Goal: Use online tool/utility: Use online tool/utility

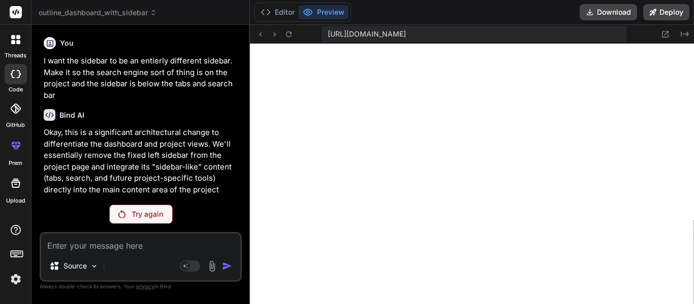
scroll to position [10155, 0]
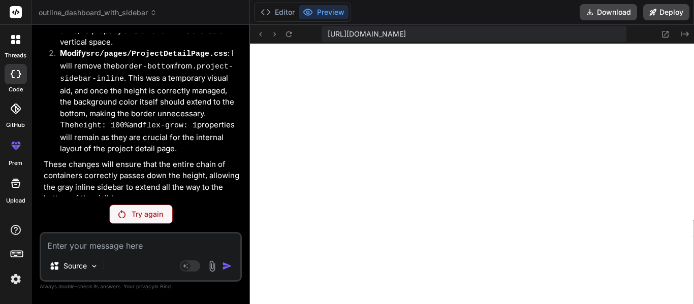
click at [134, 215] on p "Try again" at bounding box center [147, 214] width 31 height 10
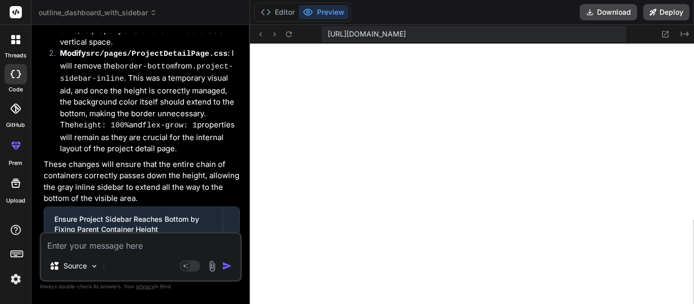
scroll to position [12546, 0]
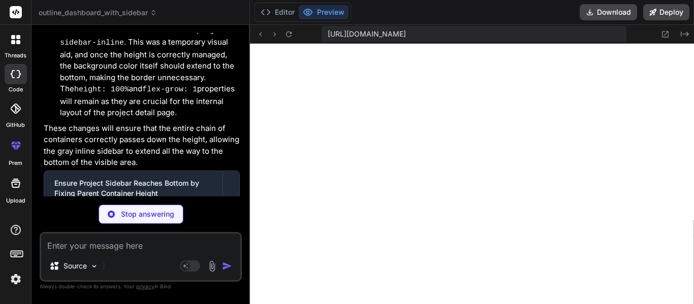
type textarea "x"
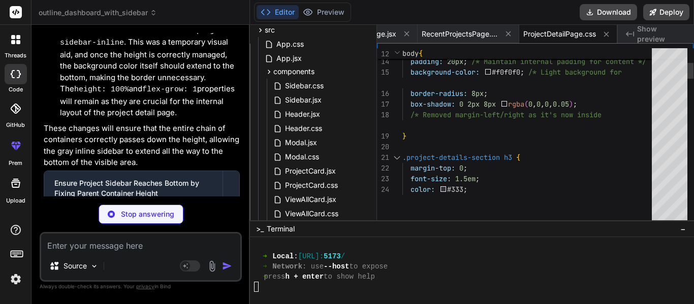
type textarea "x"
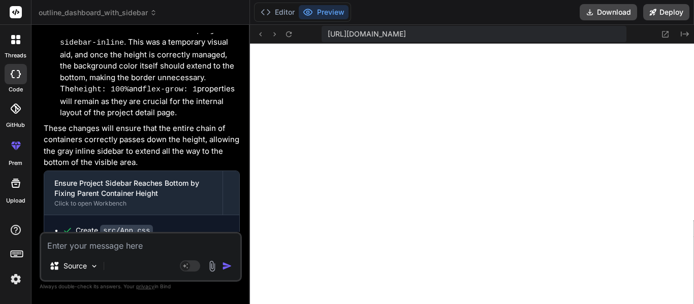
scroll to position [10, 0]
click at [137, 251] on textarea at bounding box center [140, 243] width 199 height 18
type textarea "R"
type textarea "x"
type textarea "Re"
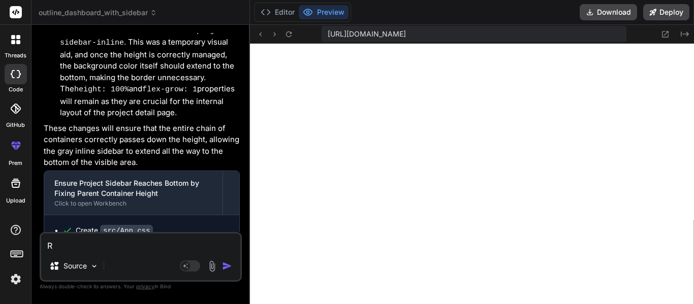
type textarea "x"
type textarea "Rec"
type textarea "x"
type textarea "Recr"
type textarea "x"
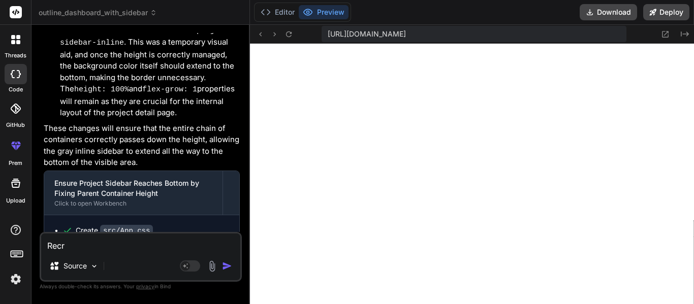
type textarea "Recre"
type textarea "x"
type textarea "Recrea"
type textarea "x"
type textarea "Recreat"
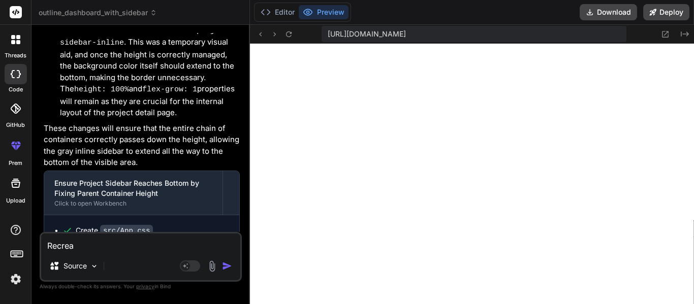
type textarea "x"
type textarea "Recreate"
type textarea "x"
type textarea "Recreate"
type textarea "x"
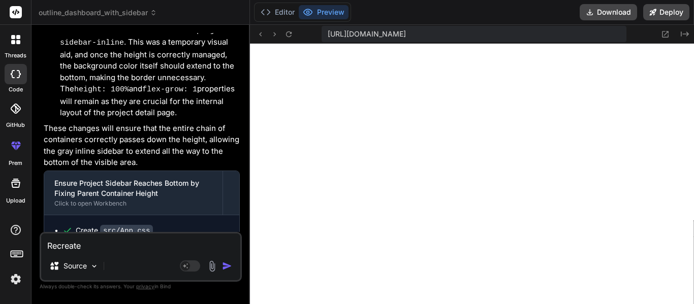
type textarea "Recreate t"
type textarea "x"
type textarea "Recreate th"
type textarea "x"
type textarea "Recreate the"
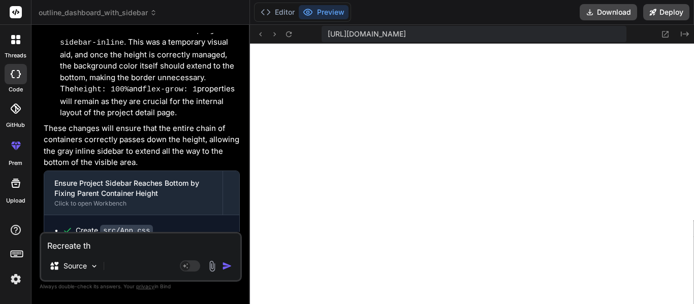
type textarea "x"
type textarea "Recreate the"
type textarea "x"
type textarea "L"
type textarea "x"
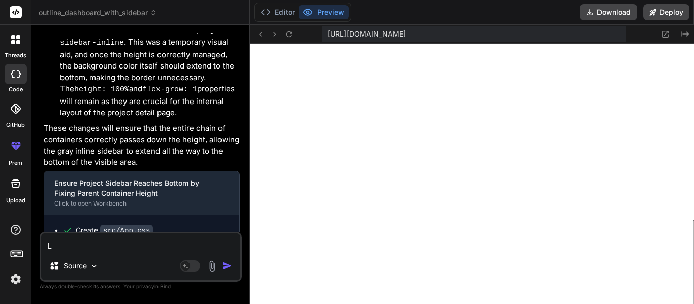
type textarea "Le"
type textarea "x"
type textarea "Let"
type textarea "x"
type textarea "Let"
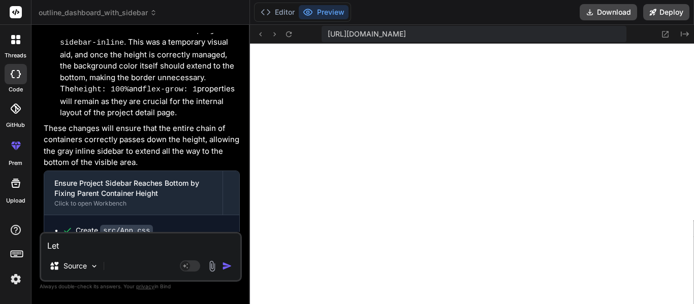
type textarea "x"
type textarea "Let m"
type textarea "x"
type textarea "Let me"
type textarea "x"
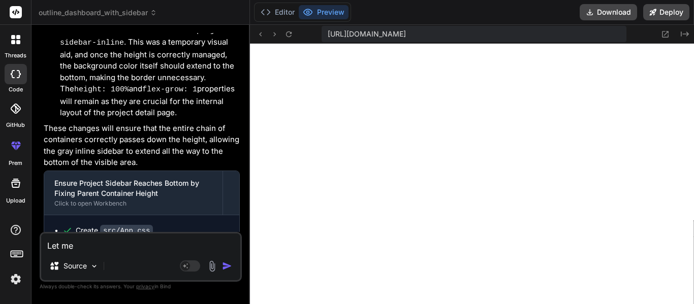
type textarea "Let me"
type textarea "x"
type textarea "Let me t"
type textarea "x"
type textarea "Let me tr"
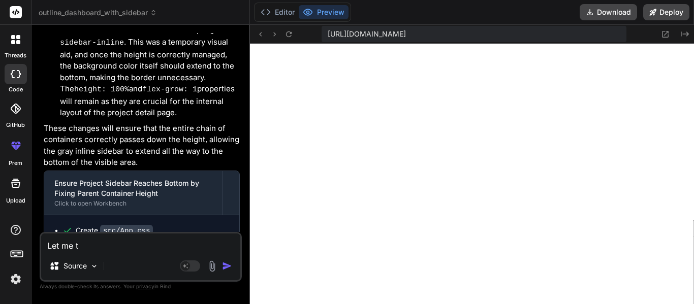
type textarea "x"
type textarea "Let me try"
type textarea "x"
type textarea "Let me try"
type textarea "x"
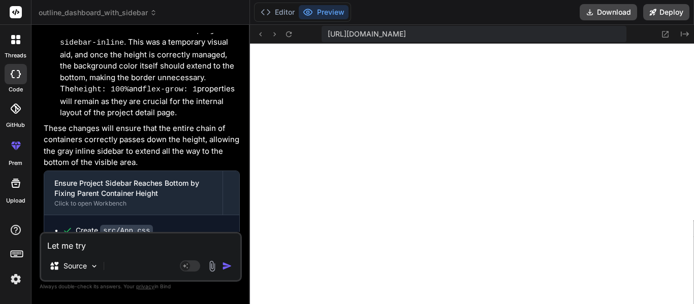
type textarea "Let me try t"
type textarea "x"
type textarea "Let me try th"
type textarea "x"
type textarea "Let me try thi"
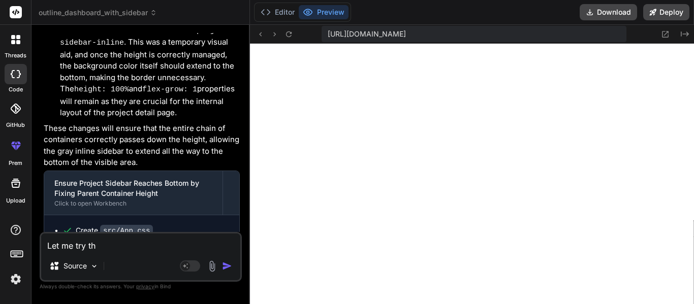
type textarea "x"
type textarea "Let me try this"
type textarea "x"
type textarea "Let me try this"
type textarea "x"
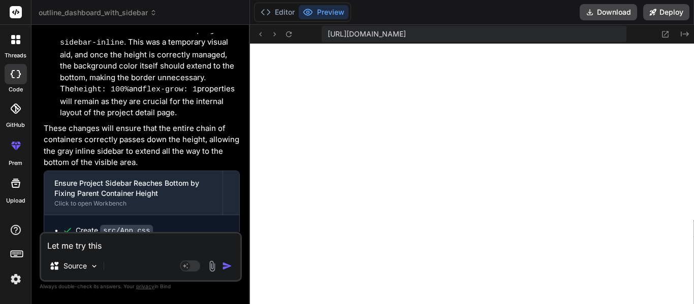
type textarea "Let me try this a"
type textarea "x"
type textarea "Let me try this ag"
type textarea "x"
type textarea "Let me try this aga"
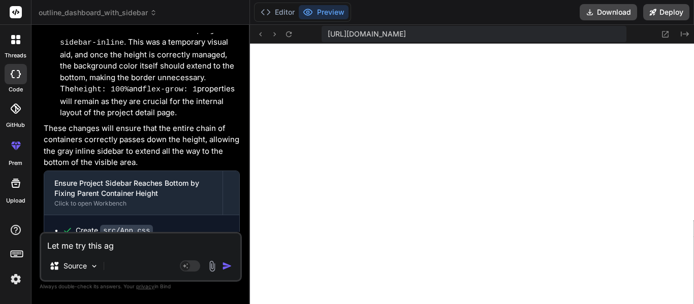
type textarea "x"
type textarea "Let me try this agai"
type textarea "x"
type textarea "Let me try this again"
type textarea "x"
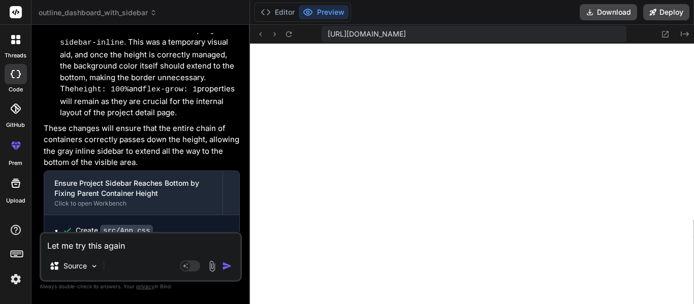
type textarea "Let me try this again/"
type textarea "x"
type textarea "Let me try this again"
type textarea "x"
type textarea "Let me try this again."
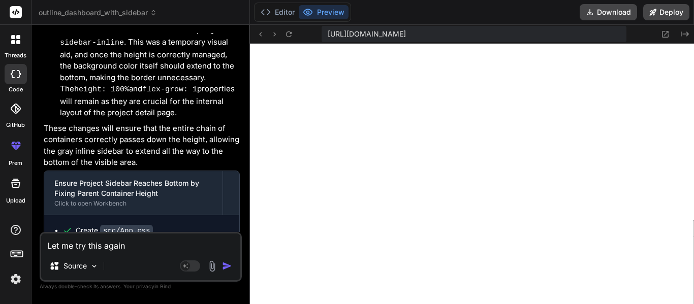
type textarea "x"
type textarea "Let me try this again."
type textarea "x"
type textarea "Let me try this again. C"
type textarea "x"
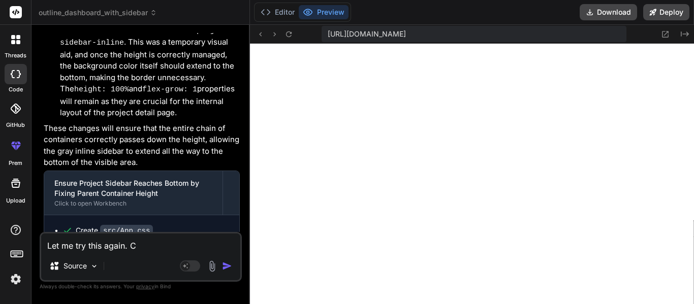
type textarea "Let me try this again. Ca"
type textarea "x"
type textarea "Let me try this again. Can"
type textarea "x"
type textarea "Let me try this again. Can"
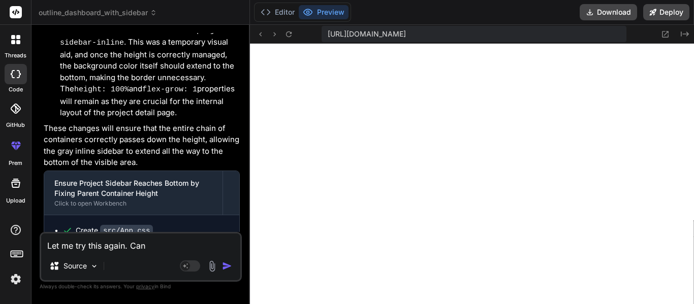
type textarea "x"
type textarea "Let me try this again. Can y"
type textarea "x"
type textarea "Let me try this again. Can yo"
type textarea "x"
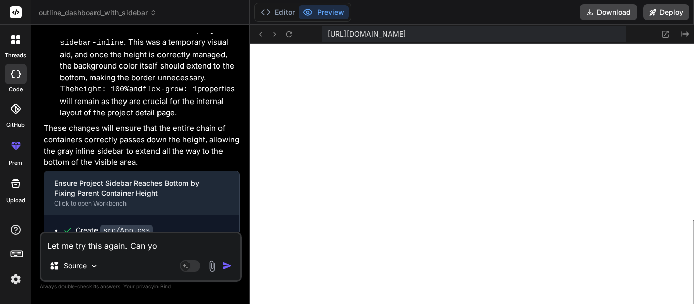
type textarea "Let me try this again. Can you"
type textarea "x"
type textarea "Let me try this again. Can you"
type textarea "x"
type textarea "Let me try this again. Can you r"
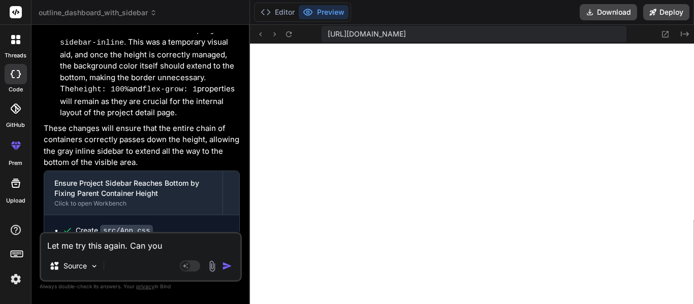
type textarea "x"
type textarea "Let me try this again. Can you re"
type textarea "x"
type textarea "Let me try this again. Can you rem"
type textarea "x"
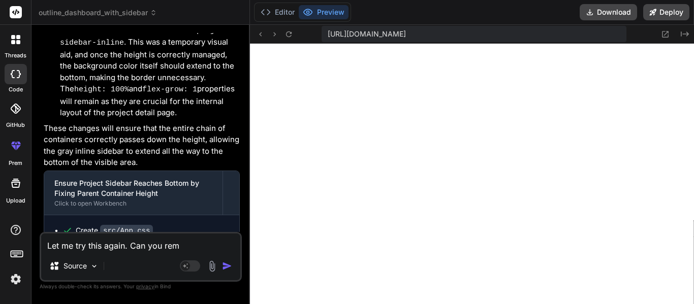
type textarea "Let me try this again. Can you remo"
type textarea "x"
type textarea "Let me try this again. Can you remov"
type textarea "x"
type textarea "Let me try this again. Can you remove"
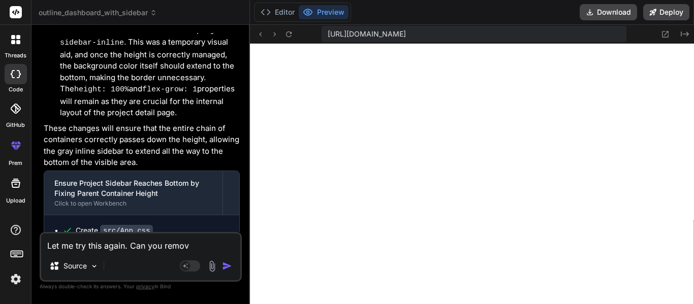
type textarea "x"
type textarea "Let me try this again. Can you remove"
type textarea "x"
type textarea "Let me try this again. Can you remove e"
type textarea "x"
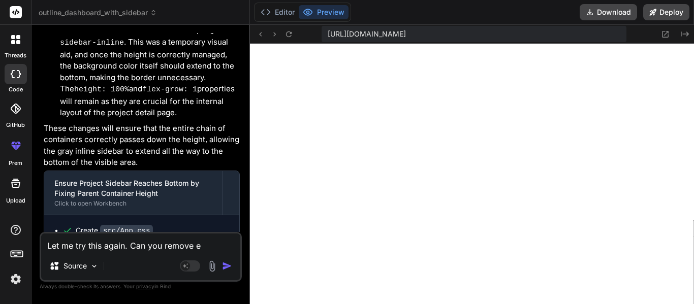
type textarea "Let me try this again. Can you remove ev"
type textarea "x"
type textarea "Let me try this again. Can you remove eve"
type textarea "x"
type textarea "Let me try this again. Can you remove ever"
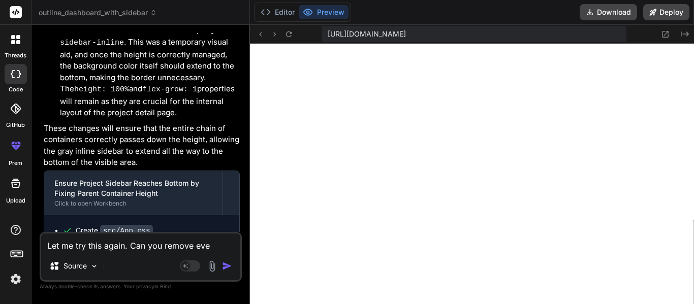
type textarea "x"
type textarea "Let me try this again. Can you remove every"
type textarea "x"
type textarea "Let me try this again. Can you remove everyt"
type textarea "x"
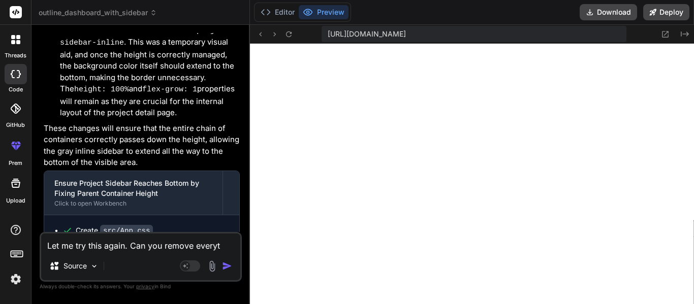
type textarea "Let me try this again. Can you remove everyth"
type textarea "x"
type textarea "Let me try this again. Can you remove everythi"
type textarea "x"
type textarea "Let me try this again. Can you remove everythin"
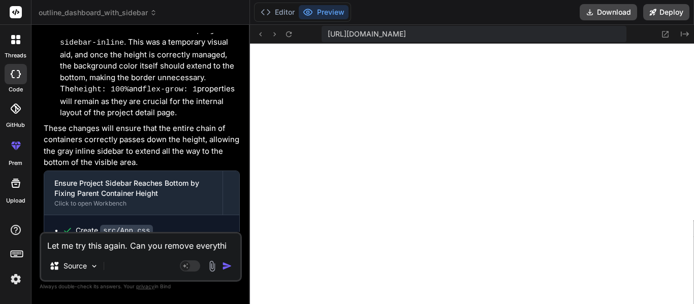
type textarea "x"
type textarea "Let me try this again. Can you remove everything"
type textarea "x"
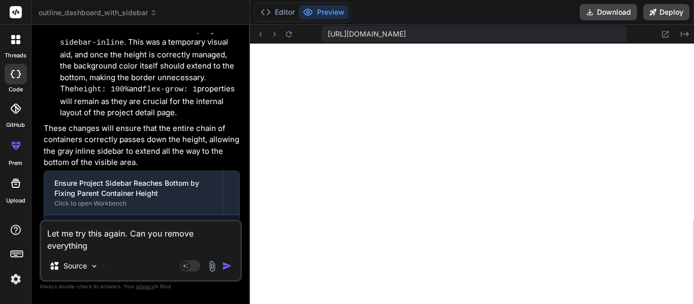
type textarea "Let me try this again. Can you remove everything"
type textarea "x"
type textarea "Let me try this again. Can you remove everything i"
type textarea "x"
type textarea "Let me try this again. Can you remove everything in"
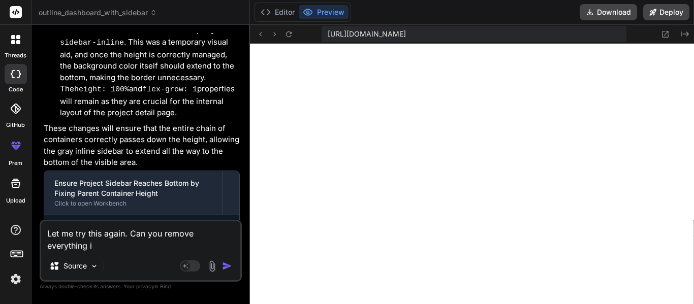
type textarea "x"
type textarea "Let me try this again. Can you remove everything in"
type textarea "x"
type textarea "Let me try this again. Can you remove everything in t"
type textarea "x"
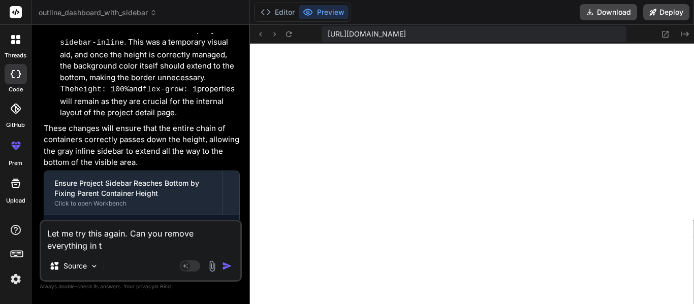
type textarea "Let me try this again. Can you remove everything in te"
type textarea "x"
type textarea "Let me try this again. Can you remove everything in t"
type textarea "x"
type textarea "Let me try this again. Can you remove everything in th"
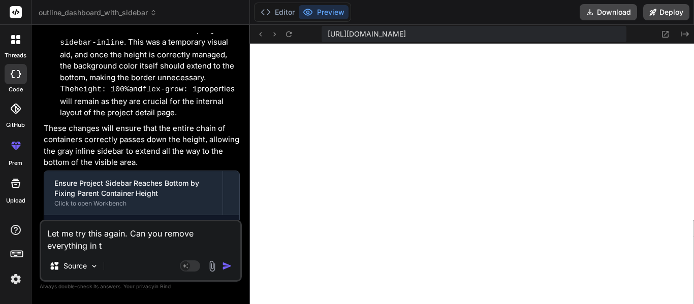
type textarea "x"
type textarea "Let me try this again. Can you remove everything in the"
type textarea "x"
type textarea "Let me try this again. Can you remove everything in the"
type textarea "x"
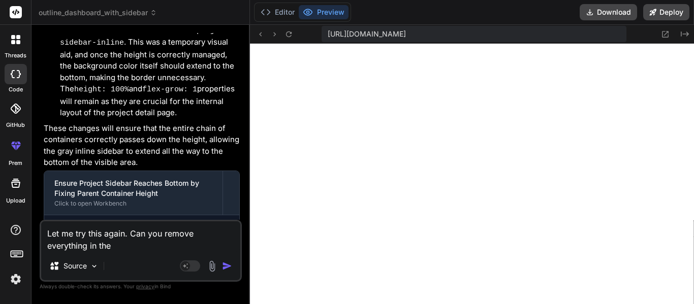
type textarea "Let me try this again. Can you remove everything in the r"
type textarea "x"
type textarea "Let me try this again. Can you remove everything in the"
type textarea "x"
type textarea "Let me try this again. Can you remove everything in the p"
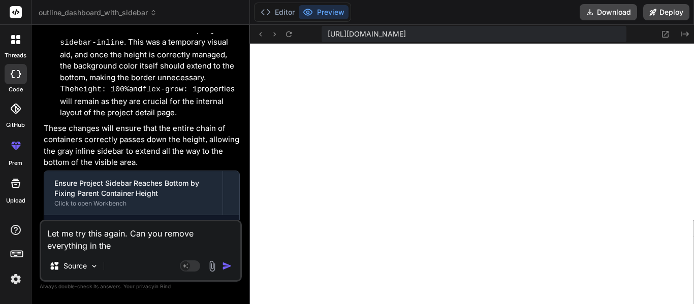
type textarea "x"
type textarea "Let me try this again. Can you remove everything in the pr"
type textarea "x"
type textarea "Let me try this again. Can you remove everything in the pro"
type textarea "x"
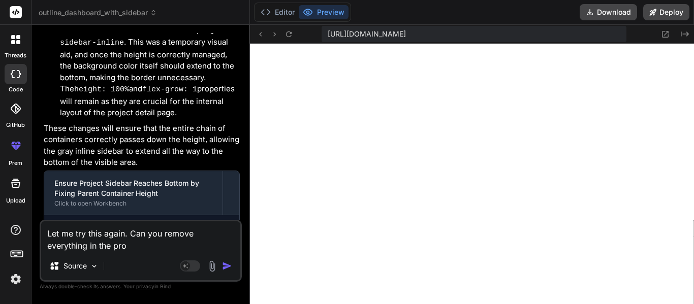
type textarea "Let me try this again. Can you remove everything in the proj"
type textarea "x"
type textarea "Let me try this again. Can you remove everything in the proje"
type textarea "x"
type textarea "Let me try this again. Can you remove everything in the projec"
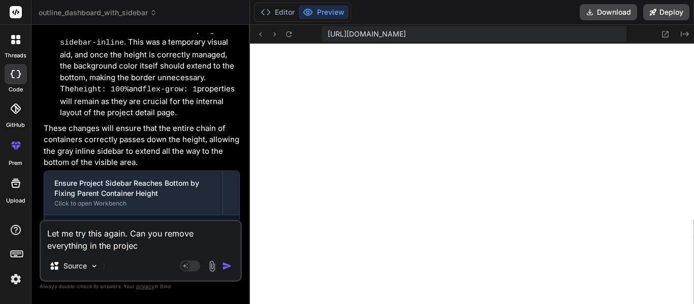
type textarea "x"
type textarea "Let me try this again. Can you remove everything in the project"
type textarea "x"
type textarea "Let me try this again. Can you remove everything in the project"
type textarea "x"
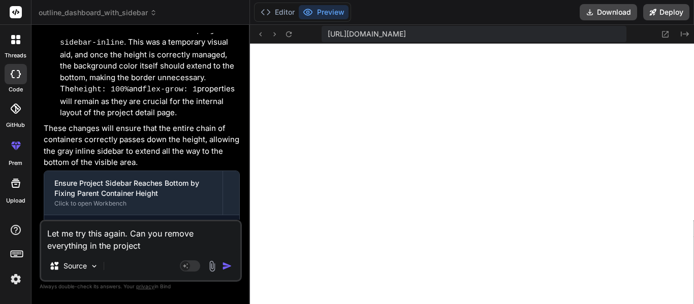
type textarea "Let me try this again. Can you remove everything in the project"
type textarea "x"
type textarea "Let me try this again. Can you remove everything in the project p"
type textarea "x"
type textarea "Let me try this again. Can you remove everything in the project pa"
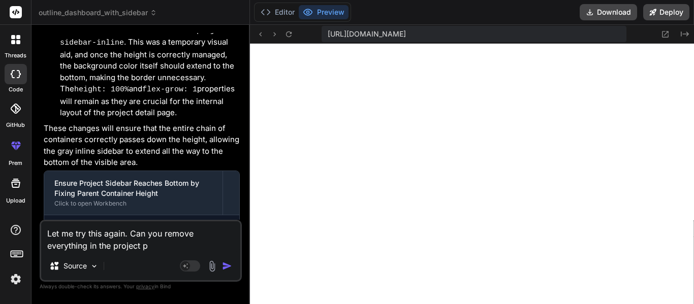
type textarea "x"
type textarea "Let me try this again. Can you remove everything in the project pag"
type textarea "x"
type textarea "Let me try this again. Can you remove everything in the project page"
type textarea "x"
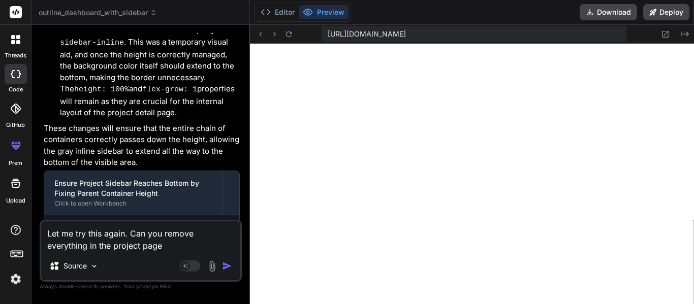
type textarea "Let me try this again. Can you remove everything in the project page."
type textarea "x"
type textarea "Let me try this again. Can you remove everything in the project page."
type textarea "x"
type textarea "Let me try this again. Can you remove everything in the project page. T"
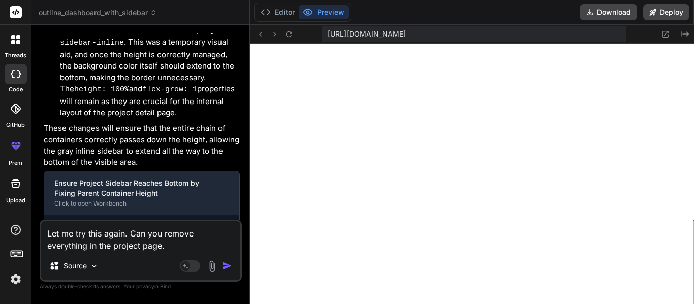
type textarea "x"
type textarea "Let me try this again. Can you remove everything in the project page. Th"
type textarea "x"
type textarea "Let me try this again. Can you remove everything in the project page. The"
type textarea "x"
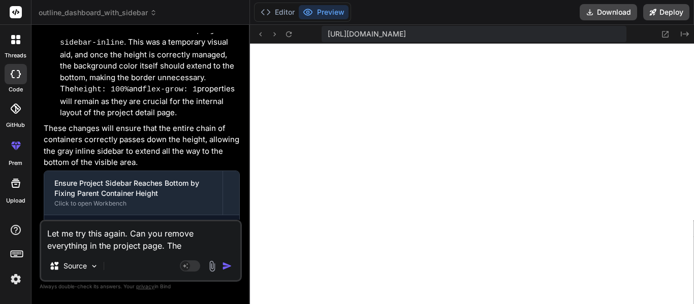
type textarea "Let me try this again. Can you remove everything in the project page. Then"
type textarea "x"
type textarea "Let me try this again. Can you remove everything in the project page. Then,"
type textarea "x"
type textarea "Let me try this again. Can you remove everything in the project page. Then,"
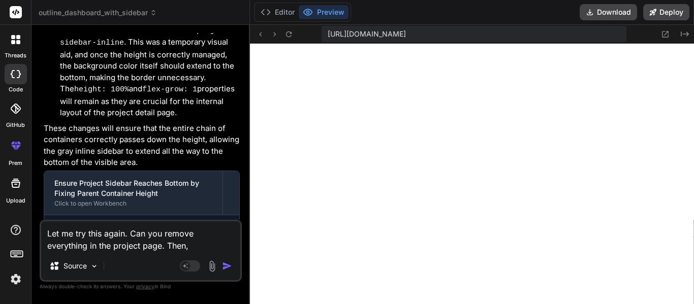
type textarea "x"
type textarea "Let me try this again. Can you remove everything in the project page. Then, a"
type textarea "x"
type textarea "Let me try this again. Can you remove everything in the project page. Then, ad"
type textarea "x"
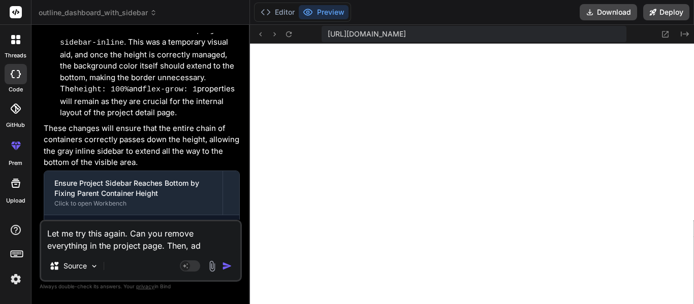
type textarea "Let me try this again. Can you remove everything in the project page. Then, add"
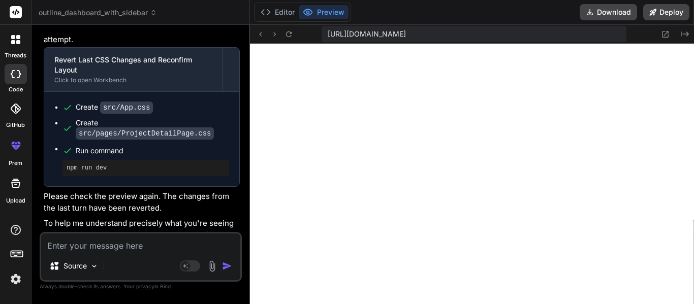
scroll to position [31, 0]
click at [135, 250] on textarea at bounding box center [140, 243] width 199 height 18
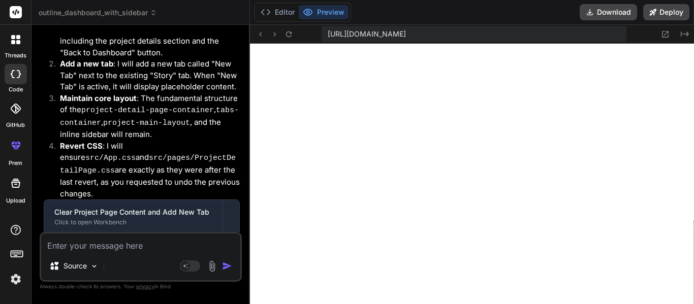
scroll to position [21, 0]
click at [150, 243] on textarea at bounding box center [140, 243] width 199 height 18
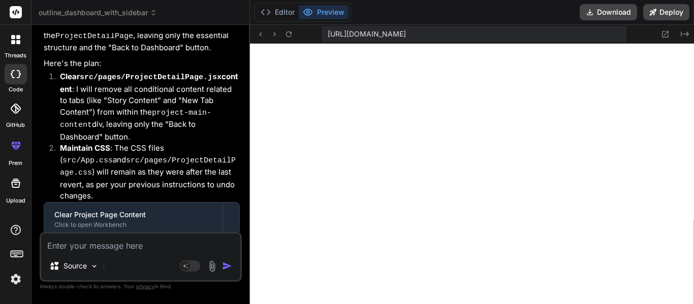
scroll to position [31, 0]
click at [117, 253] on div "Source Agent Mode. When this toggle is activated, AI automatically makes decisi…" at bounding box center [141, 257] width 202 height 50
click at [109, 245] on textarea at bounding box center [140, 243] width 199 height 18
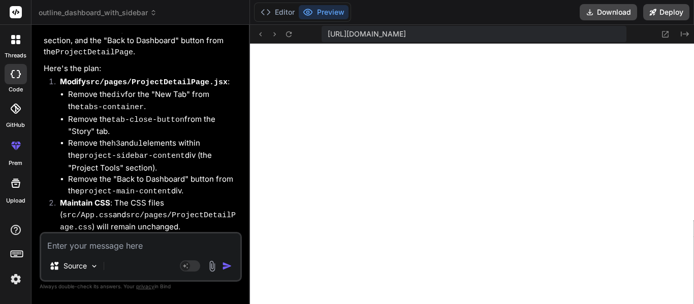
scroll to position [21, 0]
click at [185, 247] on textarea at bounding box center [140, 243] width 199 height 18
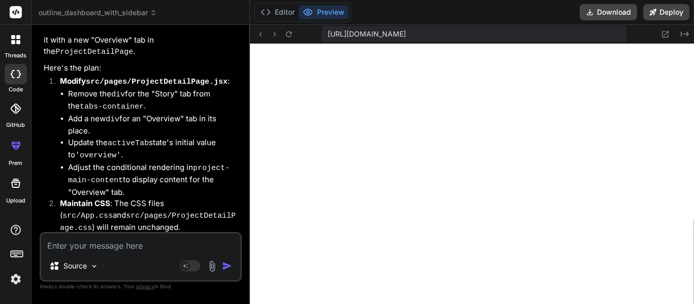
scroll to position [31, 0]
click at [164, 251] on textarea at bounding box center [140, 243] width 199 height 18
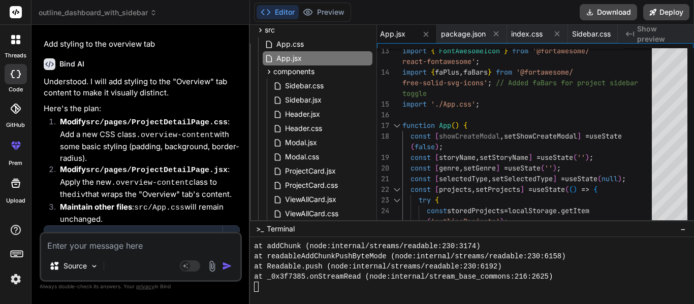
scroll to position [16585, 0]
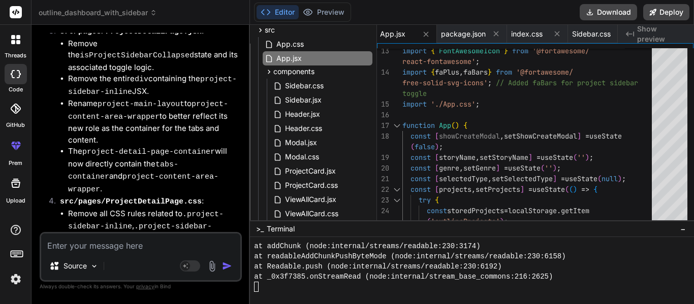
click at [675, 31] on span "Show preview" at bounding box center [661, 34] width 49 height 20
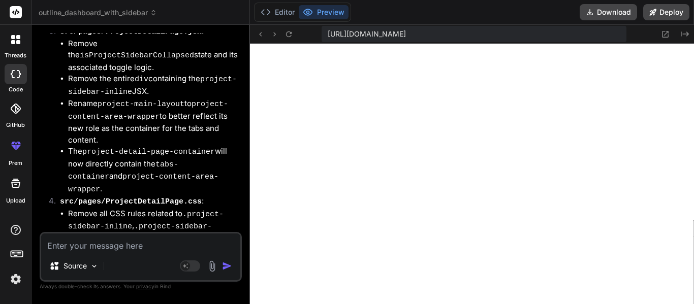
click at [158, 248] on textarea at bounding box center [140, 243] width 199 height 18
paste textarea "[plugin:vite:esbuild] Transform failed with 1 error: /home/u3uk0f35zsjjbn9cprh6…"
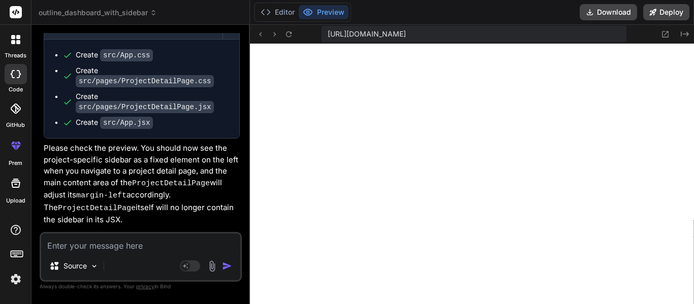
scroll to position [17056, 0]
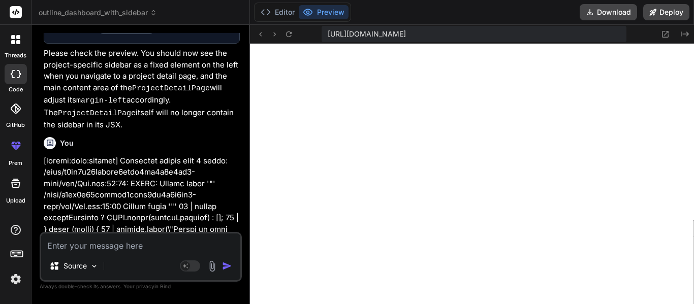
click at [101, 247] on textarea at bounding box center [140, 243] width 199 height 18
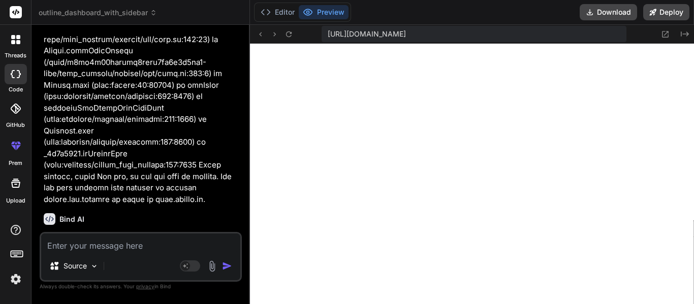
scroll to position [0, 185]
click at [116, 257] on div "Source" at bounding box center [140, 268] width 199 height 24
click at [125, 249] on textarea at bounding box center [140, 243] width 199 height 18
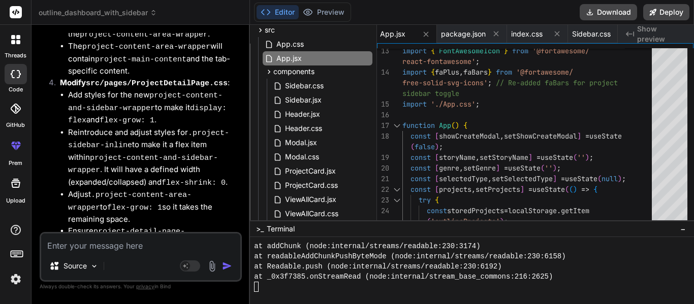
scroll to position [18504, 0]
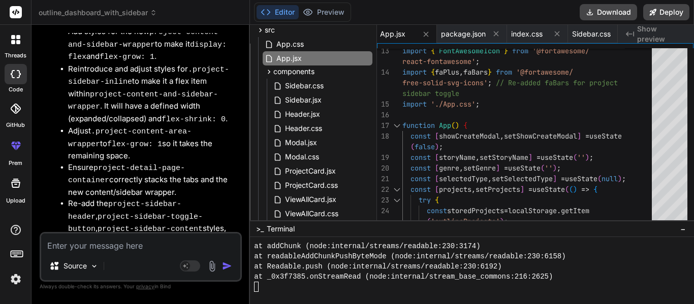
click at [644, 32] on span "Show preview" at bounding box center [661, 34] width 49 height 20
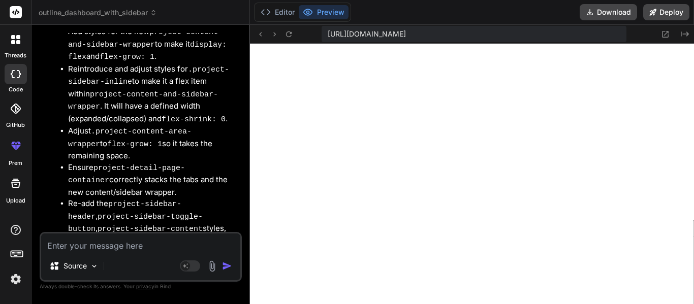
click at [117, 246] on textarea at bounding box center [140, 243] width 199 height 18
paste textarea "[plugin:vite:esbuild] Transform failed with 1 error: /home/u3uk0f35zsjjbn9cprh6…"
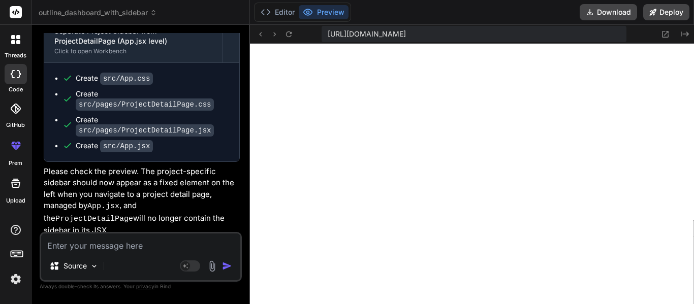
scroll to position [20058, 0]
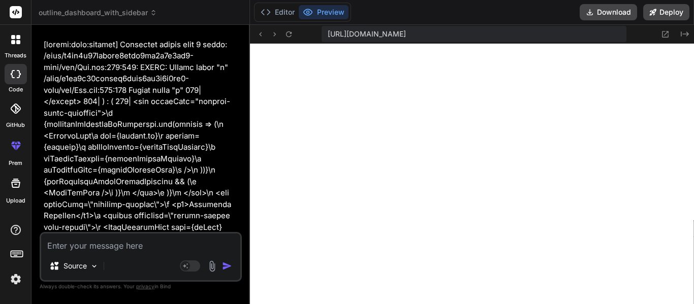
click at [72, 246] on textarea at bounding box center [140, 243] width 199 height 18
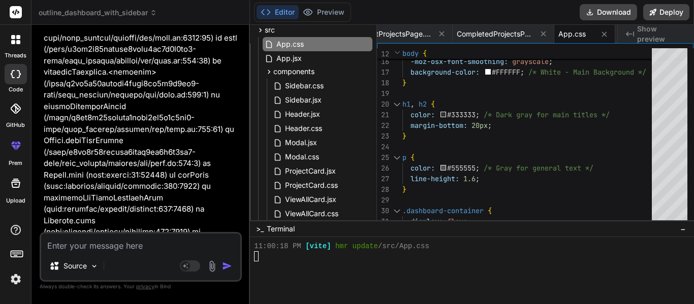
scroll to position [21058, 0]
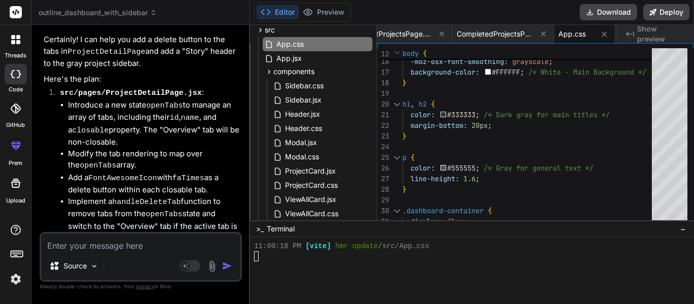
click at [676, 34] on span "Show preview" at bounding box center [661, 34] width 49 height 20
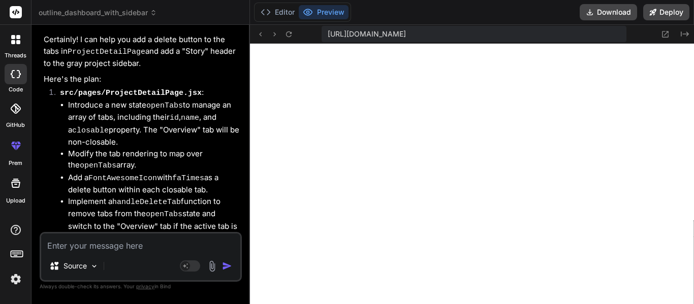
click at [103, 243] on textarea at bounding box center [140, 243] width 199 height 18
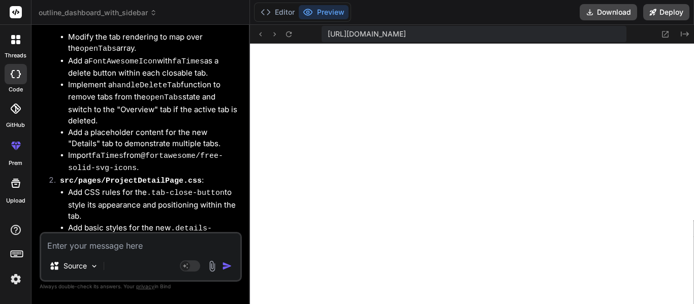
scroll to position [31, 0]
click at [127, 246] on textarea at bounding box center [140, 243] width 199 height 18
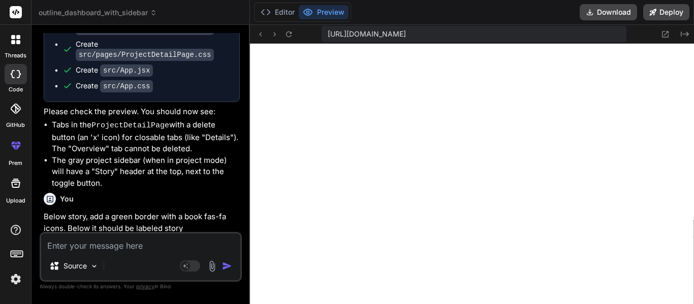
scroll to position [0, 711]
click at [121, 252] on div "Source Agent Mode. When this toggle is activated, AI automatically makes decisi…" at bounding box center [141, 257] width 202 height 50
click at [113, 244] on textarea at bounding box center [140, 243] width 199 height 18
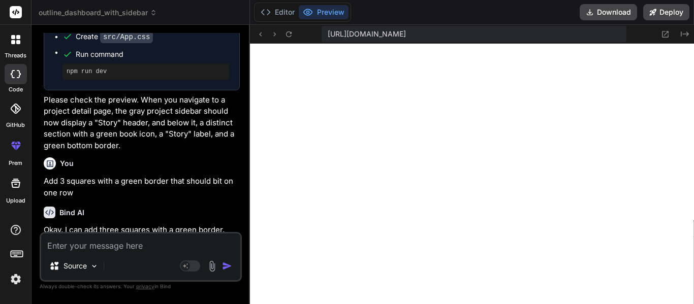
click at [85, 241] on textarea at bounding box center [140, 243] width 199 height 18
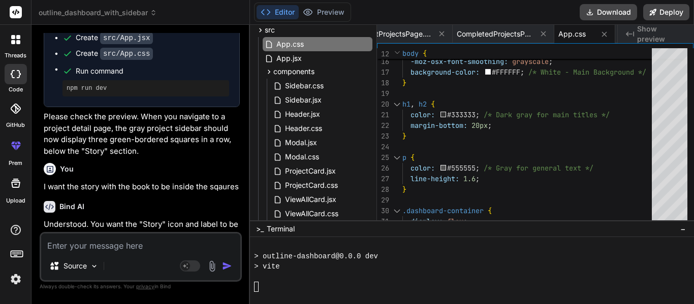
scroll to position [22986, 0]
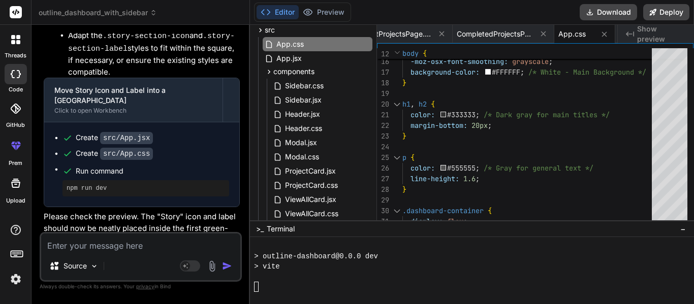
click at [667, 31] on span "Show preview" at bounding box center [661, 34] width 49 height 20
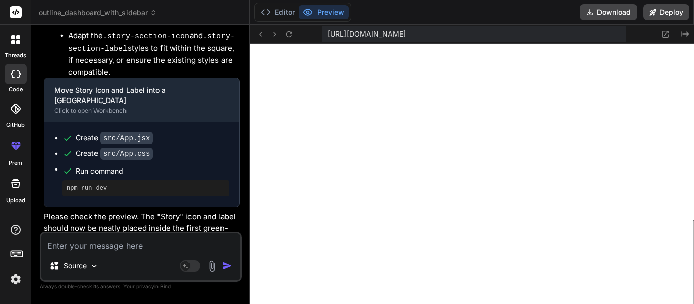
click at [86, 250] on textarea at bounding box center [140, 243] width 199 height 18
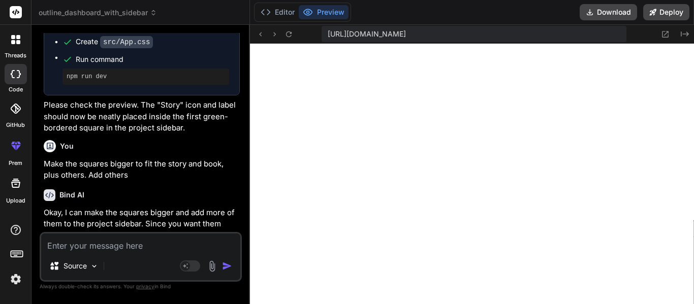
scroll to position [23103, 0]
